Goal: Check status: Check status

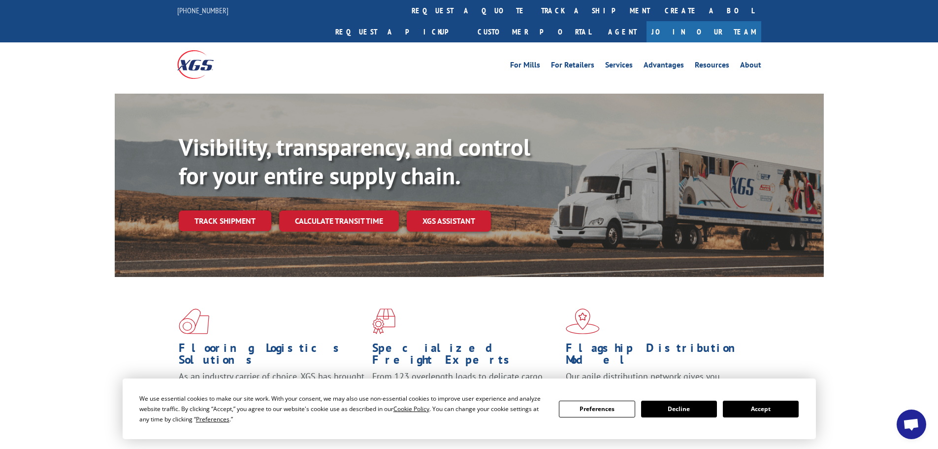
click at [534, 14] on link "track a shipment" at bounding box center [596, 10] width 124 height 21
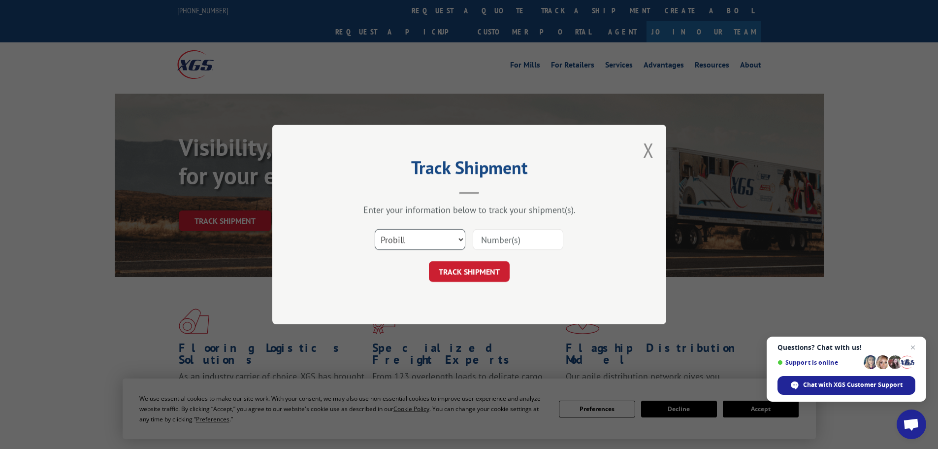
click at [432, 239] on select "Select category... Probill BOL PO" at bounding box center [420, 239] width 91 height 21
click at [375, 229] on select "Select category... Probill BOL PO" at bounding box center [420, 239] width 91 height 21
click at [521, 242] on input at bounding box center [518, 239] width 91 height 21
paste input "PRO 17501934"
drag, startPoint x: 500, startPoint y: 239, endPoint x: 454, endPoint y: 245, distance: 47.2
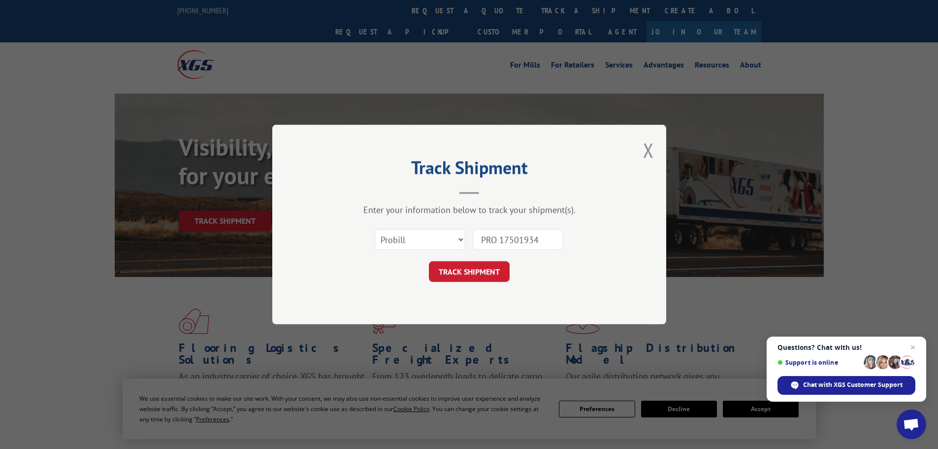
click at [454, 245] on div "Select category... Probill BOL PO PRO 17501934" at bounding box center [469, 239] width 295 height 33
type input "17501934"
click at [468, 262] on button "TRACK SHIPMENT" at bounding box center [469, 271] width 81 height 21
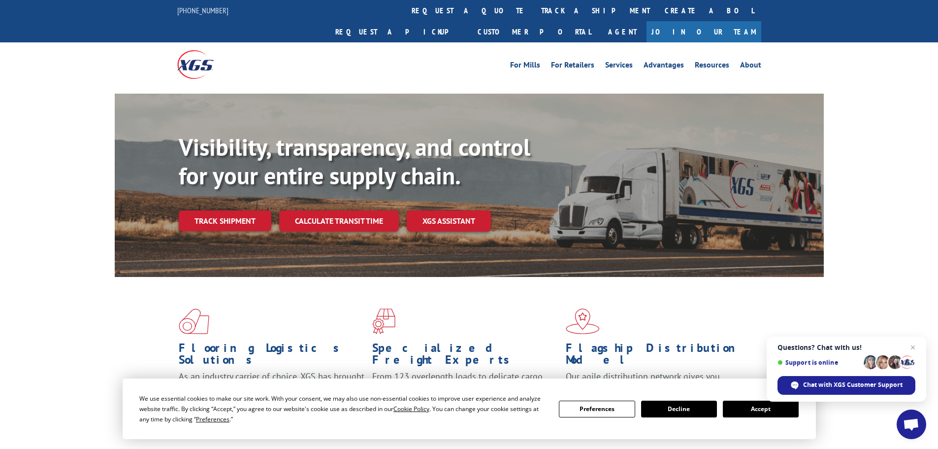
click at [915, 349] on span "Open chat" at bounding box center [913, 347] width 12 height 12
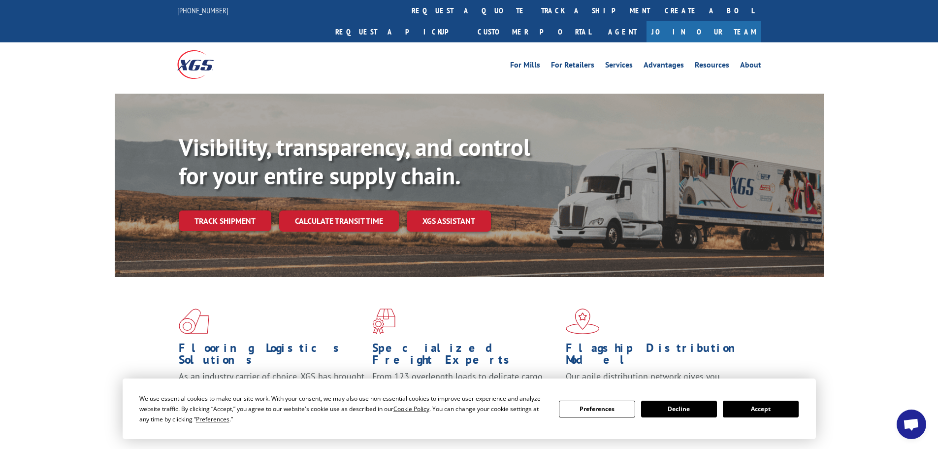
click at [534, 6] on link "track a shipment" at bounding box center [596, 10] width 124 height 21
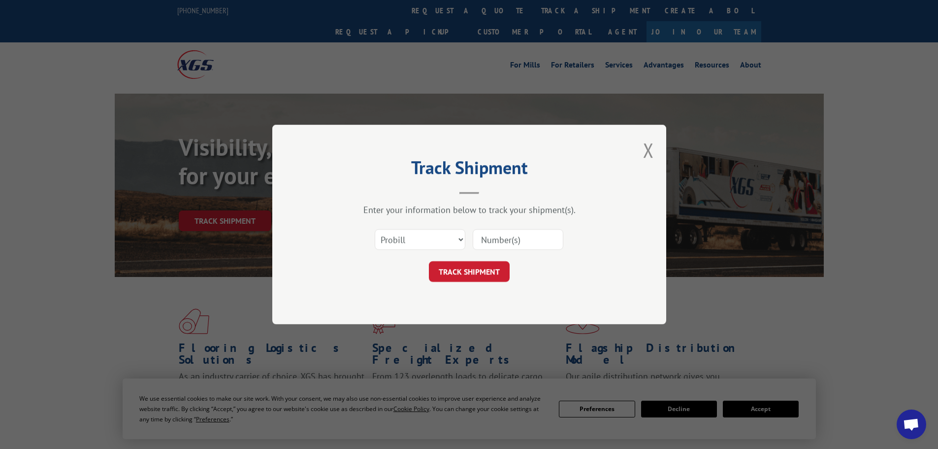
click at [656, 146] on div "Track Shipment Enter your information below to track your shipment(s). Select c…" at bounding box center [469, 224] width 394 height 199
click at [652, 147] on button "Close modal" at bounding box center [648, 150] width 11 height 26
